Goal: Information Seeking & Learning: Learn about a topic

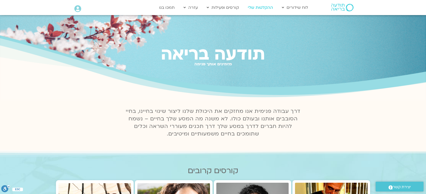
click at [260, 5] on link "ההקלטות שלי" at bounding box center [260, 8] width 30 height 10
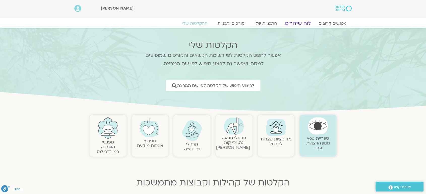
click at [297, 21] on link "לוח שידורים" at bounding box center [298, 23] width 38 height 6
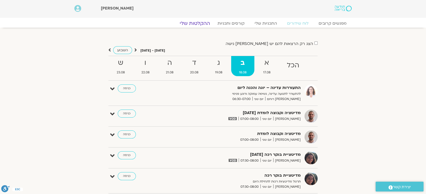
click at [196, 22] on link "ההקלטות שלי" at bounding box center [195, 23] width 42 height 6
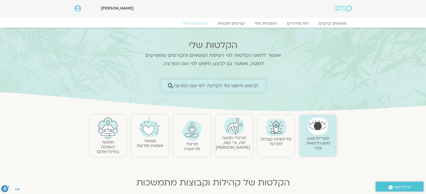
click at [248, 84] on span "לביצוע חיפוש של הקלטה לפי שם המרצה" at bounding box center [215, 85] width 85 height 5
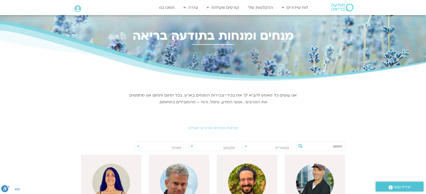
click at [338, 145] on input "text" at bounding box center [323, 146] width 38 height 9
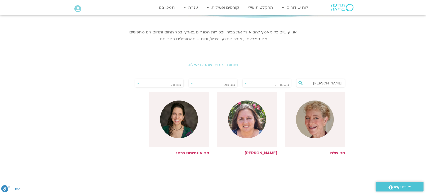
scroll to position [78, 0]
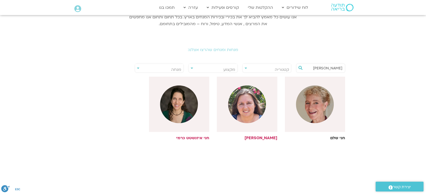
type input "חני"
click at [308, 111] on img at bounding box center [315, 105] width 38 height 38
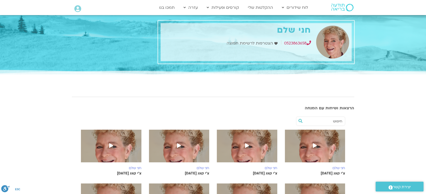
scroll to position [11, 0]
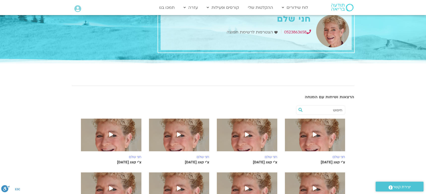
click at [322, 141] on img at bounding box center [315, 138] width 60 height 38
